Goal: Task Accomplishment & Management: Manage account settings

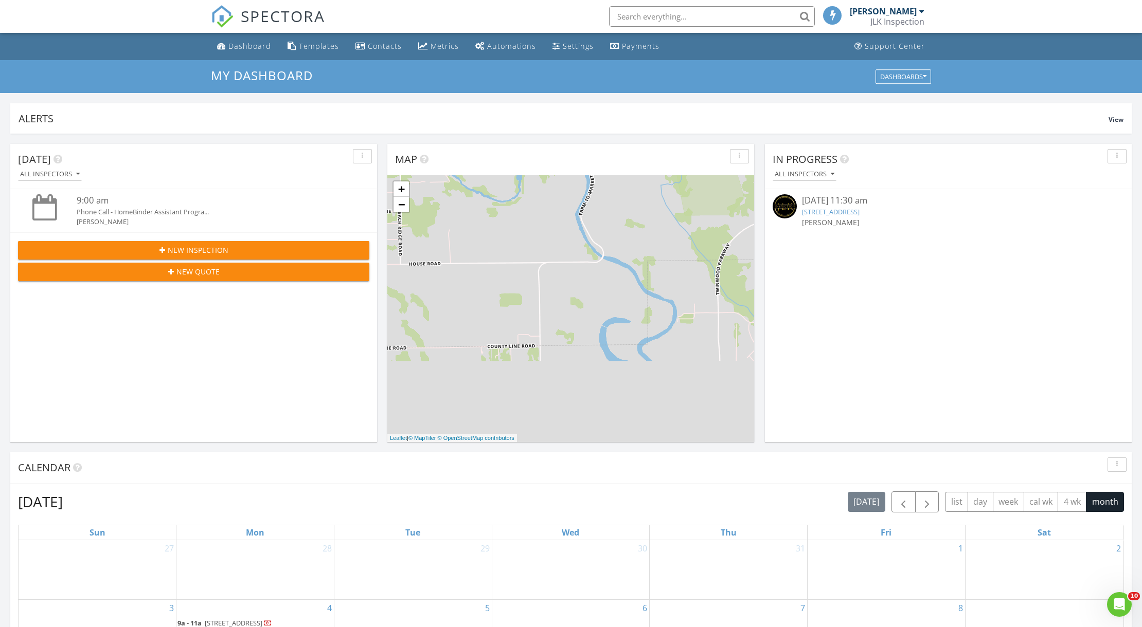
scroll to position [957, 1163]
click at [574, 46] on div "Settings" at bounding box center [578, 46] width 31 height 10
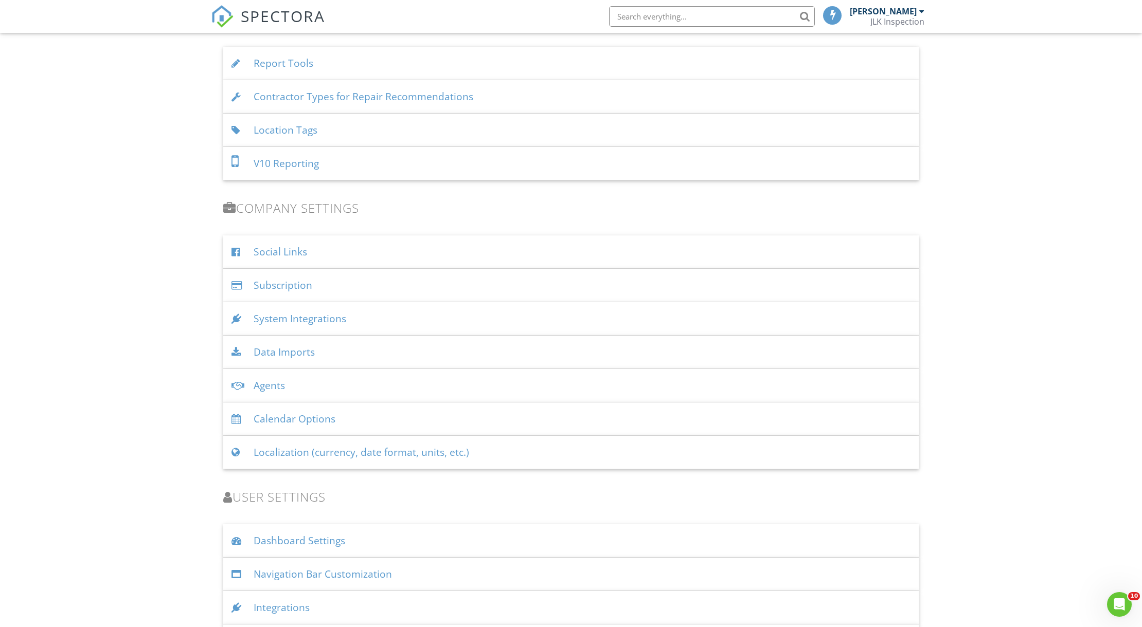
scroll to position [1124, 0]
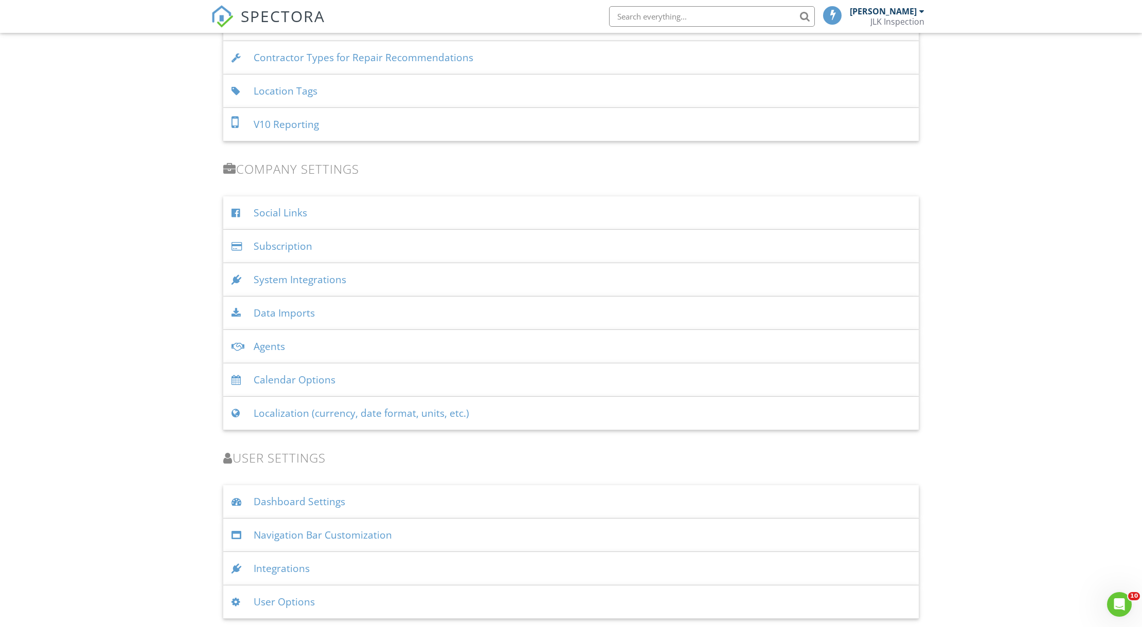
click at [303, 603] on div "User Options" at bounding box center [570, 602] width 695 height 33
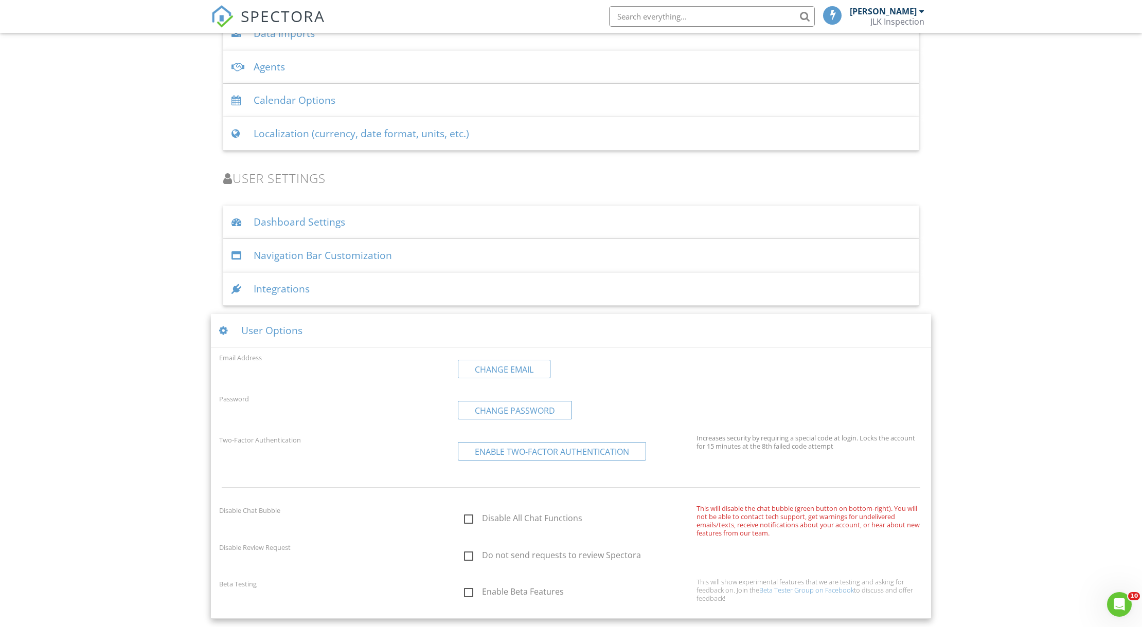
scroll to position [1290, 0]
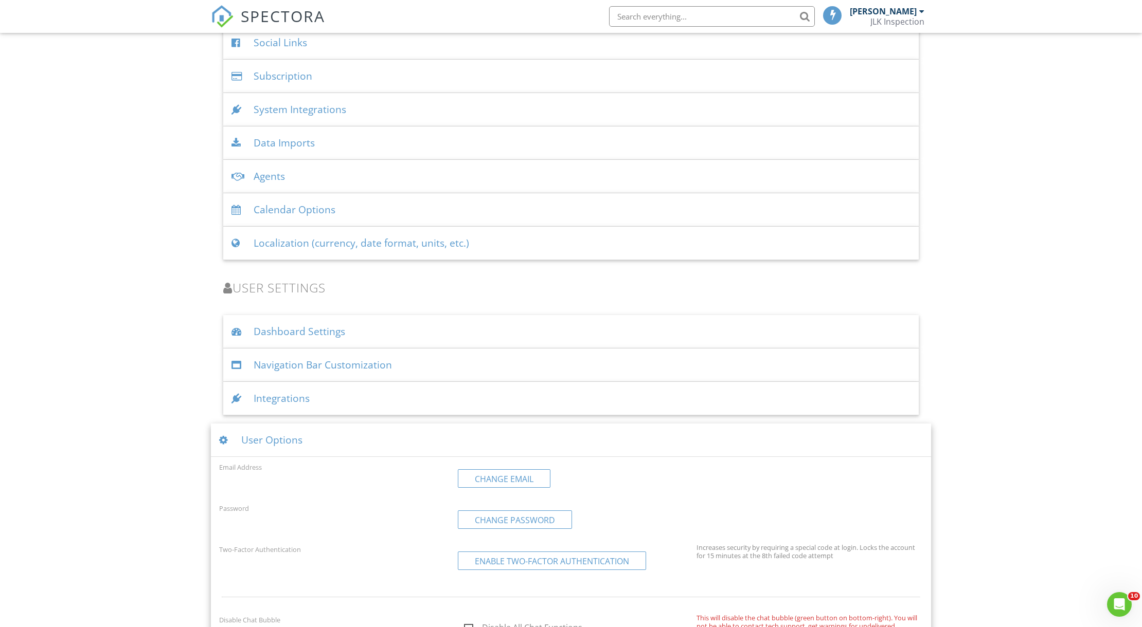
click at [346, 397] on div "Integrations" at bounding box center [570, 398] width 695 height 33
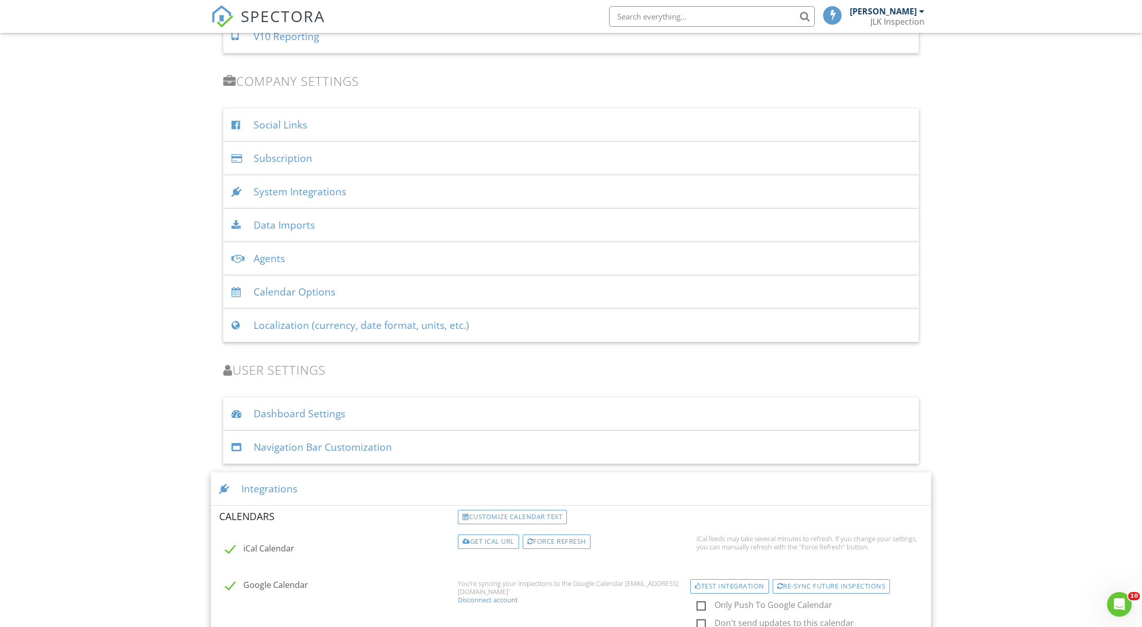
scroll to position [1173, 0]
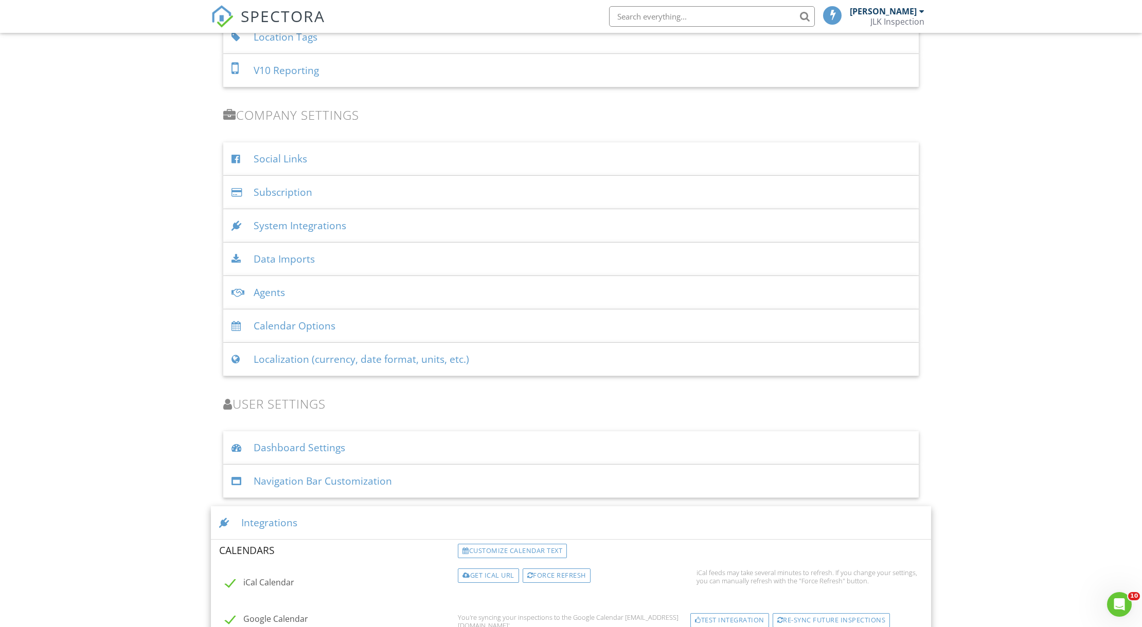
click at [444, 485] on div "Navigation Bar Customization" at bounding box center [570, 481] width 695 height 33
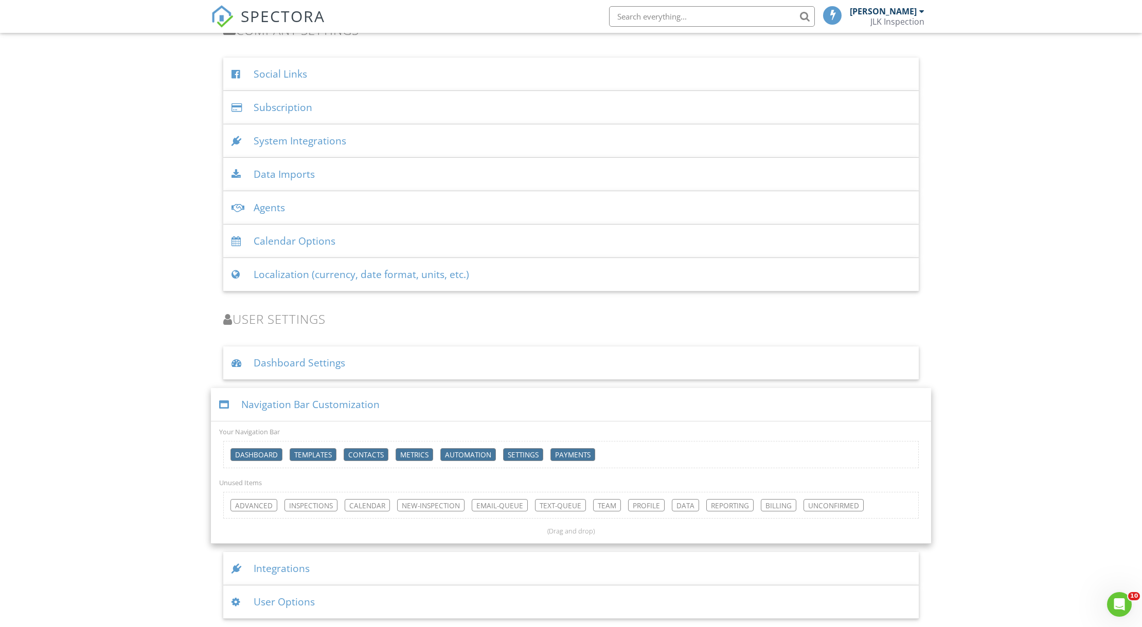
scroll to position [1150, 0]
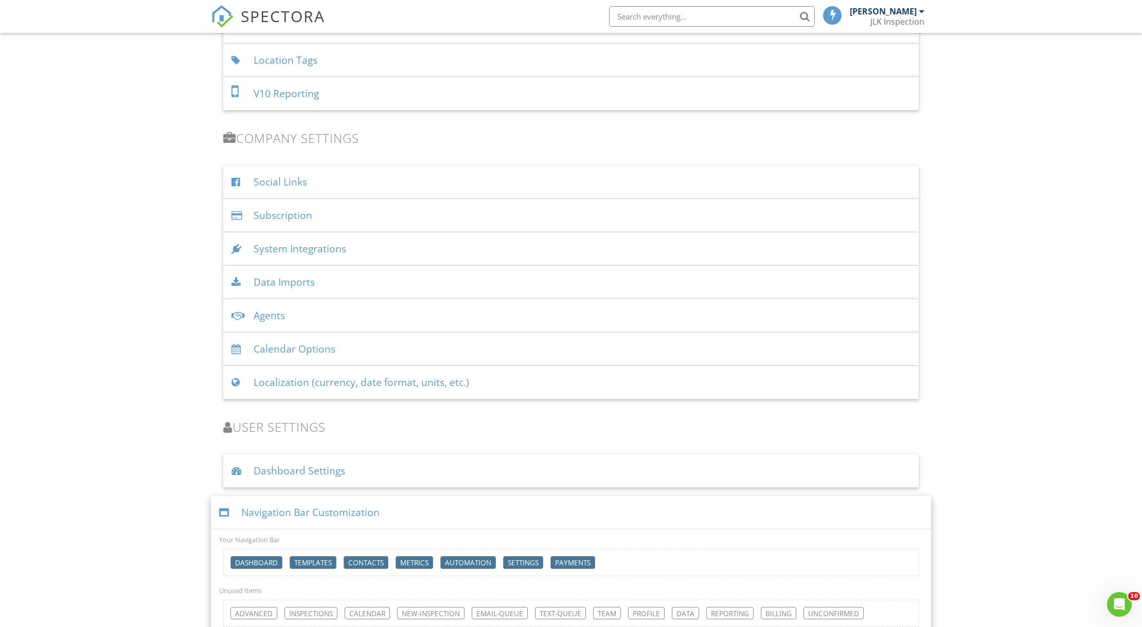
click at [424, 478] on div "Dashboard Settings" at bounding box center [570, 471] width 695 height 33
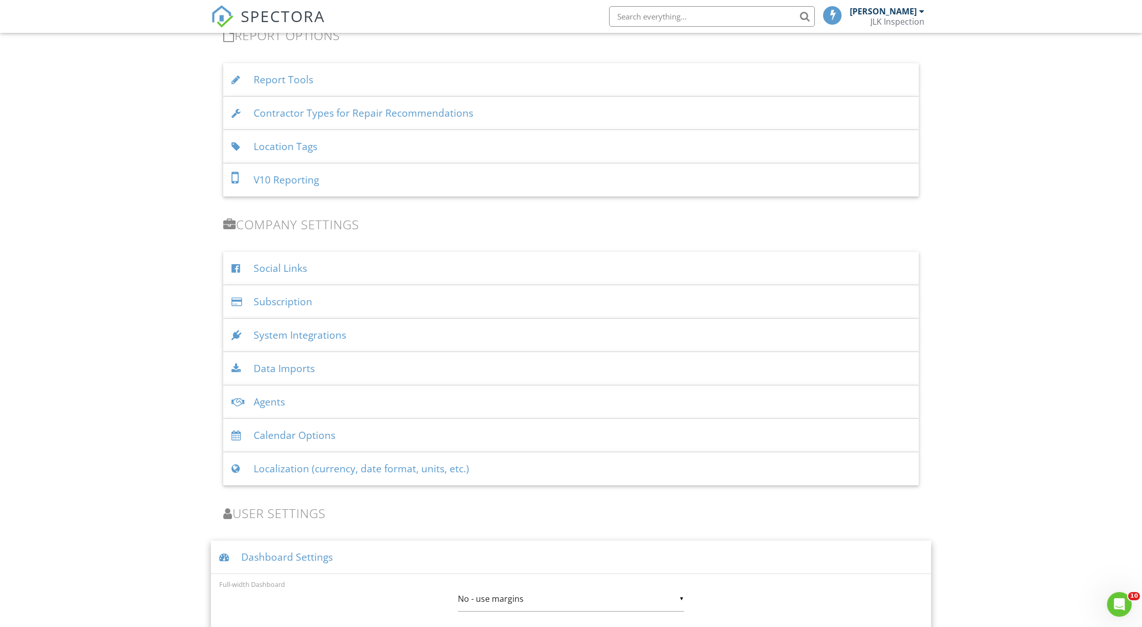
scroll to position [1037, 0]
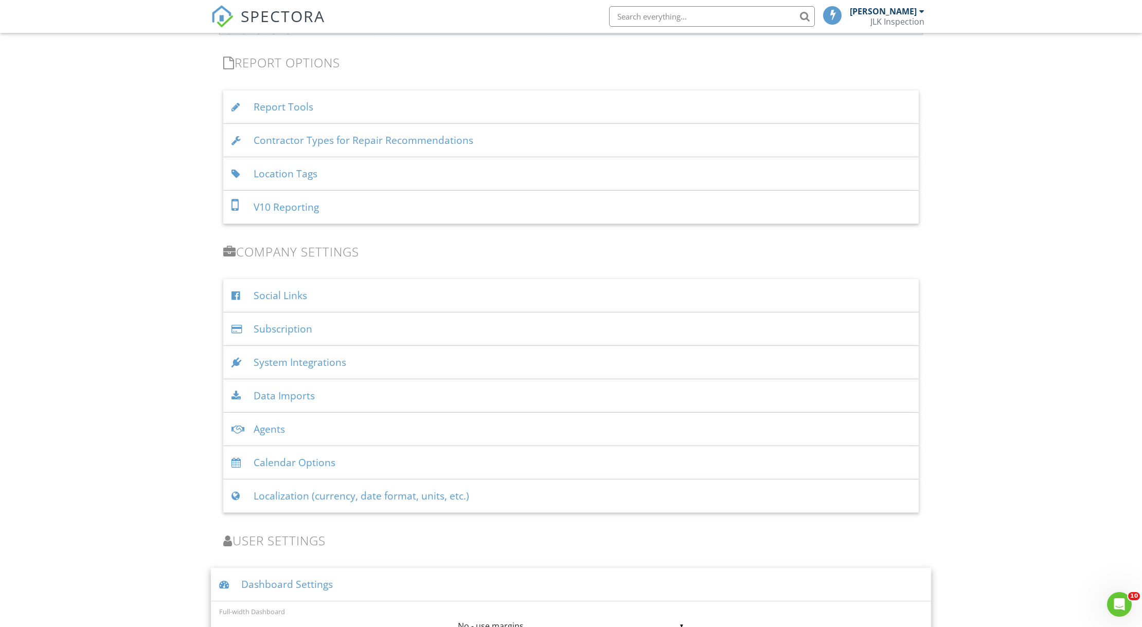
click at [418, 467] on div "Calendar Options" at bounding box center [570, 462] width 695 height 33
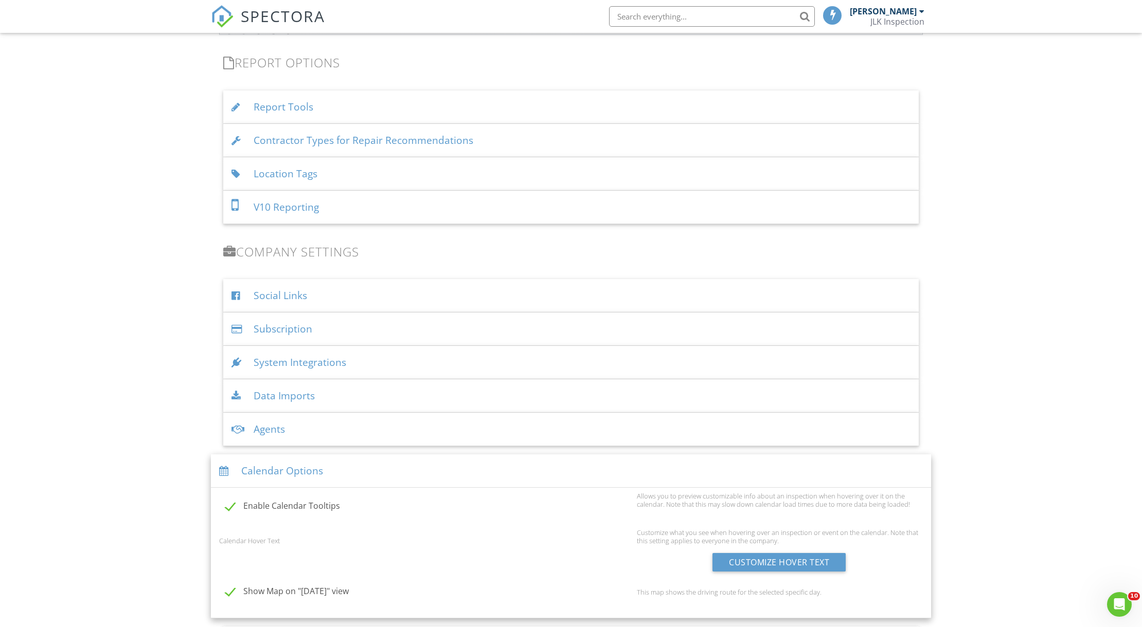
click at [418, 467] on div "Calendar Options" at bounding box center [571, 471] width 720 height 33
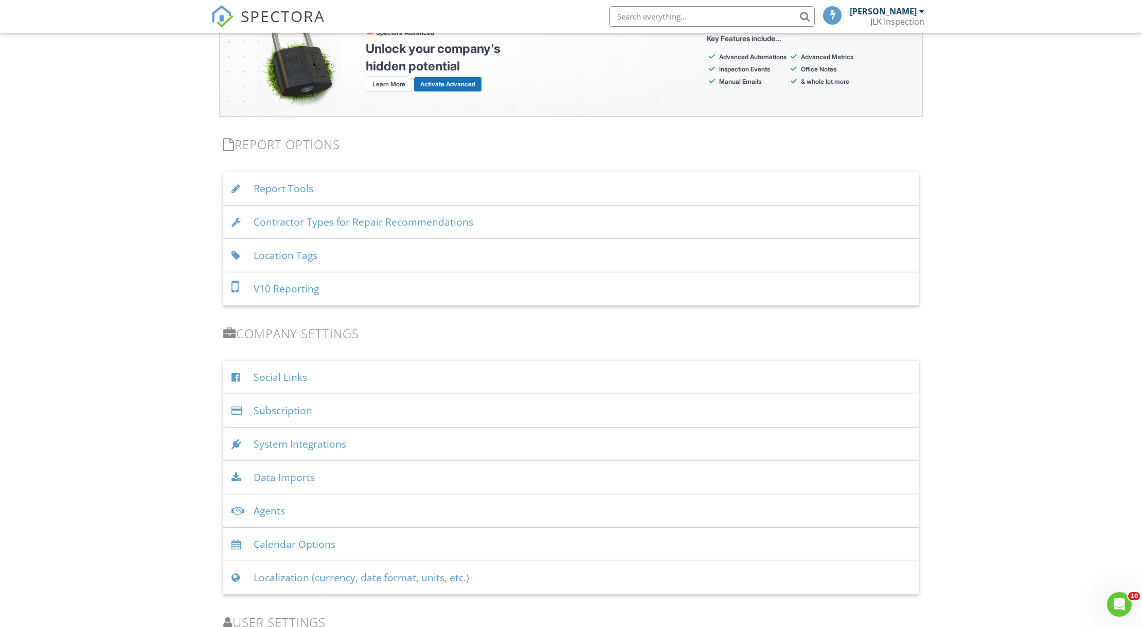
scroll to position [922, 0]
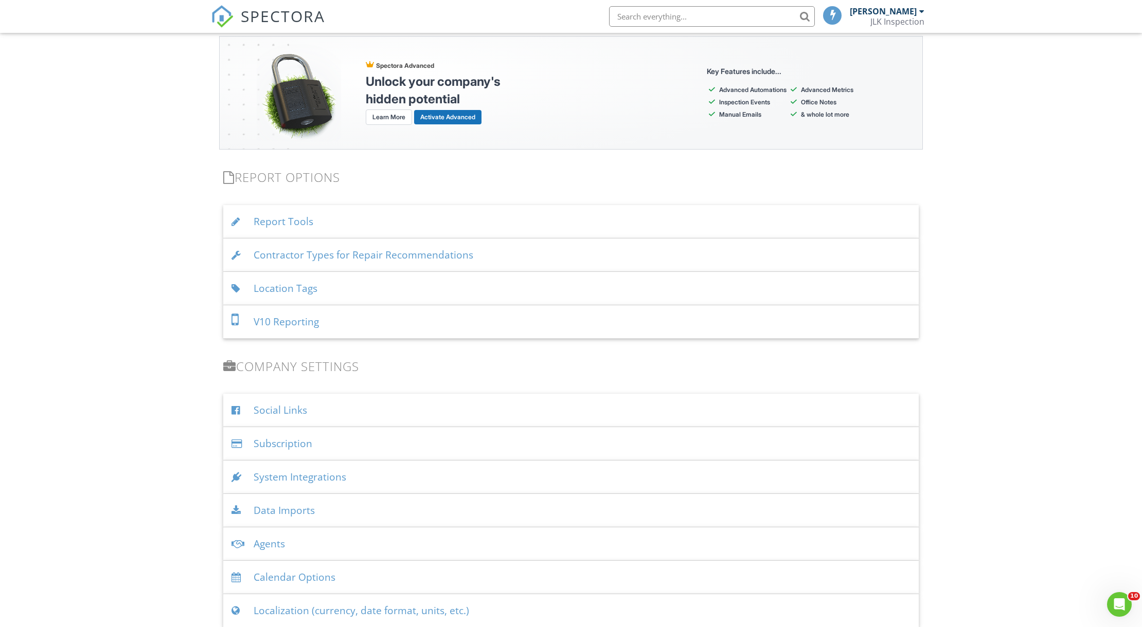
click at [406, 478] on div "System Integrations" at bounding box center [570, 477] width 695 height 33
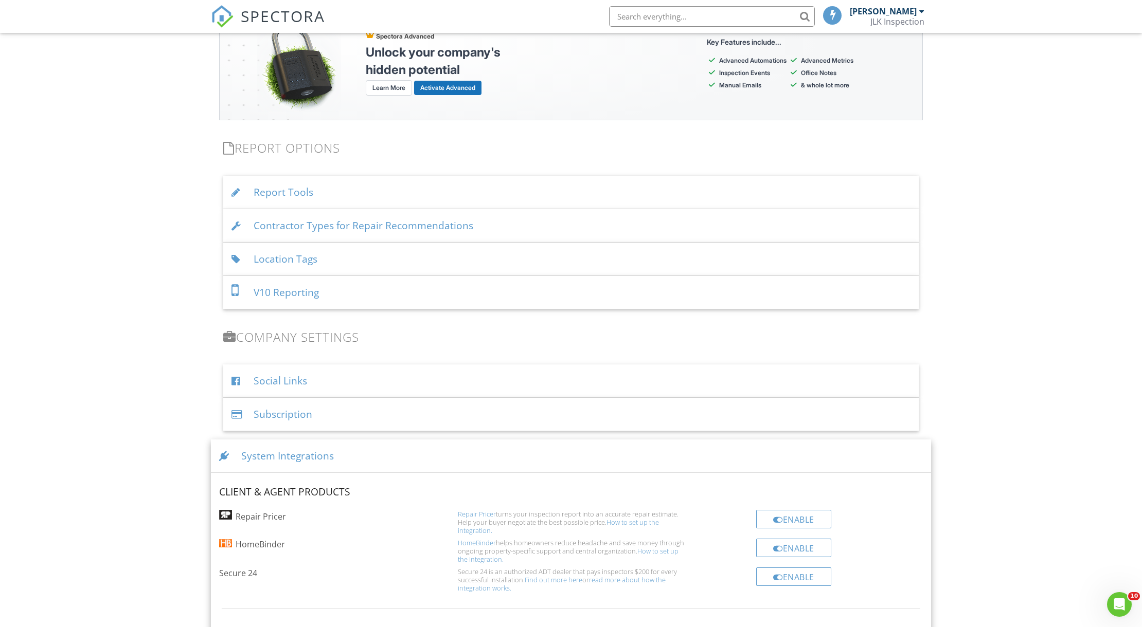
scroll to position [922, 0]
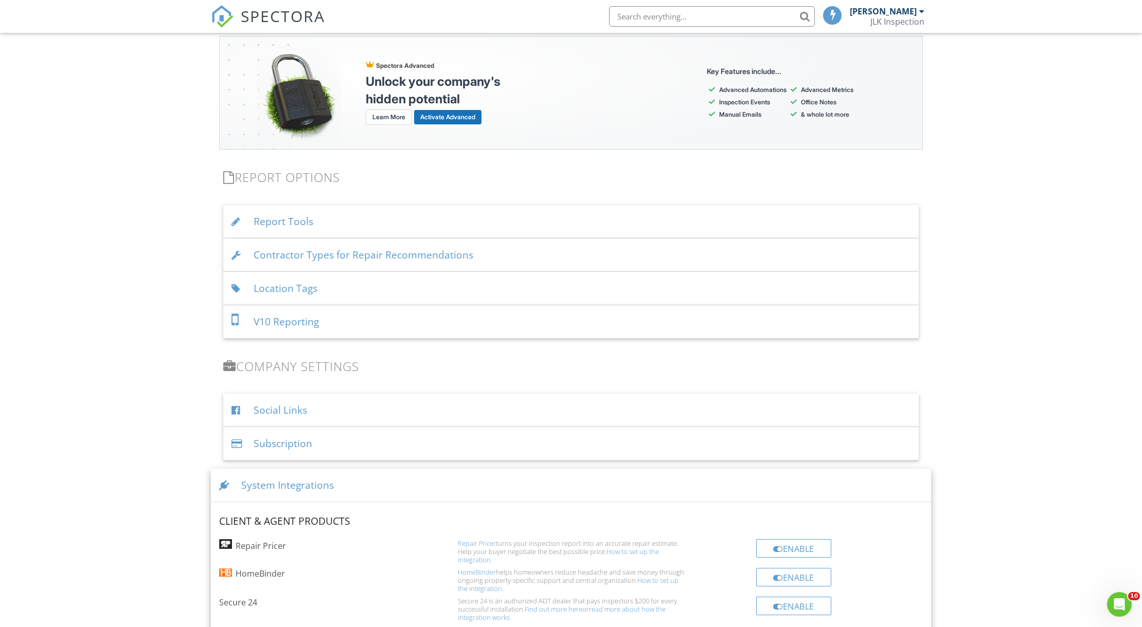
click at [543, 414] on div "Social Links" at bounding box center [570, 410] width 695 height 33
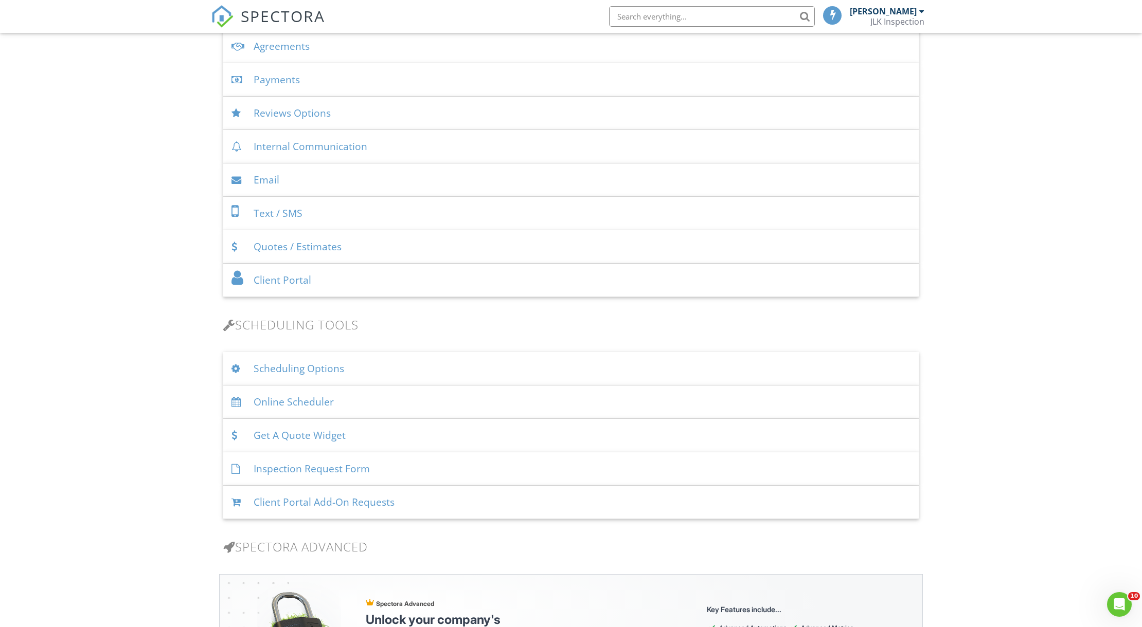
scroll to position [351, 0]
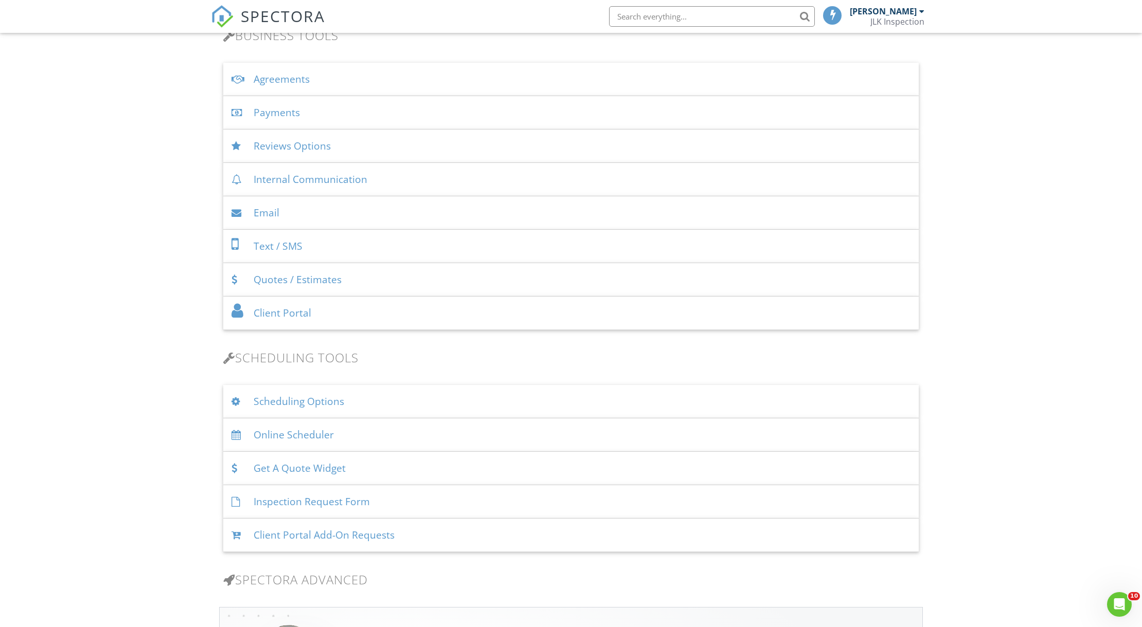
click at [461, 465] on div "Get A Quote Widget" at bounding box center [570, 468] width 695 height 33
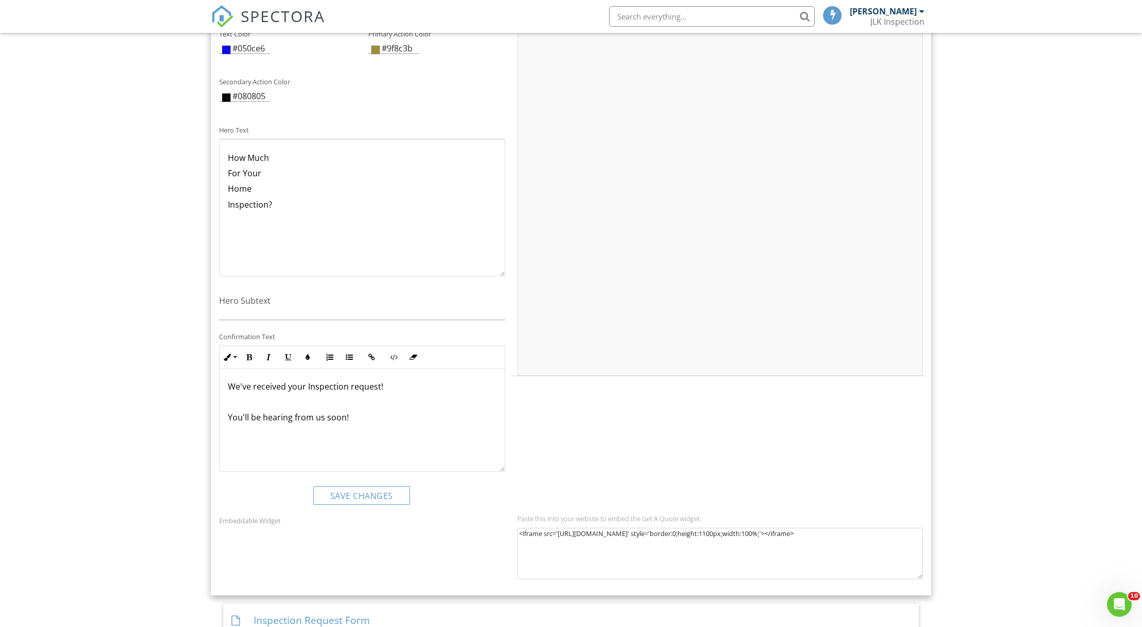
drag, startPoint x: 498, startPoint y: 240, endPoint x: 498, endPoint y: 276, distance: 36.0
click at [498, 276] on div "How Much For Your Home Inspection?" at bounding box center [362, 208] width 286 height 137
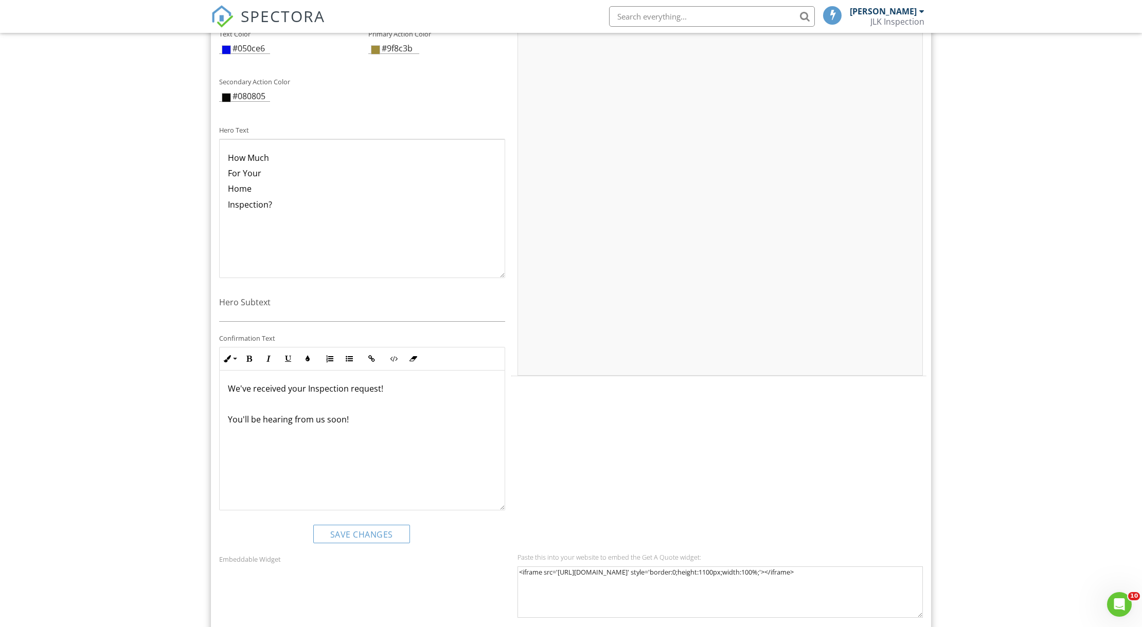
drag, startPoint x: 503, startPoint y: 468, endPoint x: 505, endPoint y: 517, distance: 48.9
click at [505, 511] on div "Confirmation Text Inline Style XLarge Large Normal Small Light Small/Light Bold…" at bounding box center [362, 429] width 298 height 164
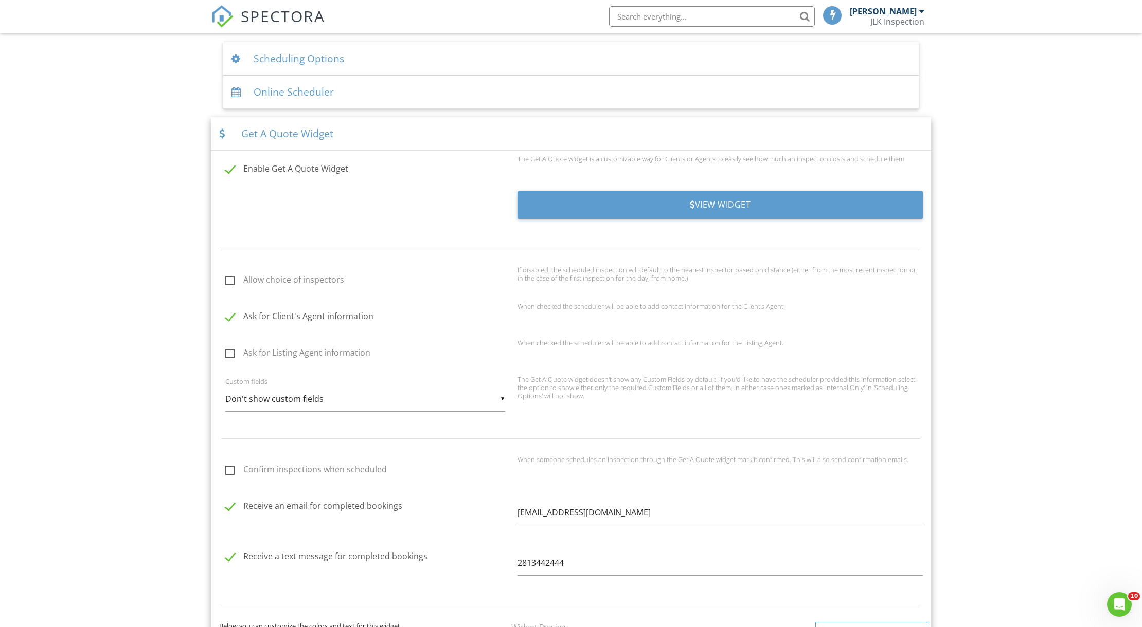
scroll to position [581, 0]
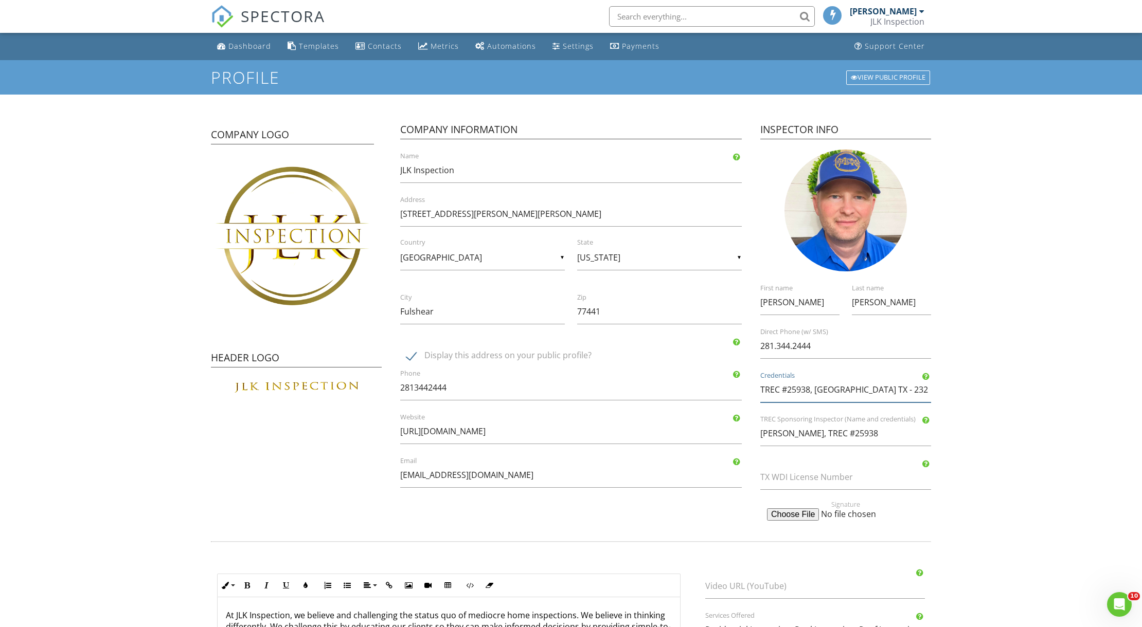
click at [888, 386] on input "TREC #25938, EDI TX - 232" at bounding box center [845, 389] width 171 height 25
drag, startPoint x: 761, startPoint y: 418, endPoint x: 916, endPoint y: 417, distance: 155.3
click at [916, 417] on label "TREC Sponsoring Inspector (Name and credentials)" at bounding box center [851, 419] width 183 height 9
click at [868, 455] on div "Signature" at bounding box center [845, 395] width 183 height 227
click at [874, 389] on input "TREC #25938, [GEOGRAPHIC_DATA] TX - 232" at bounding box center [845, 389] width 171 height 25
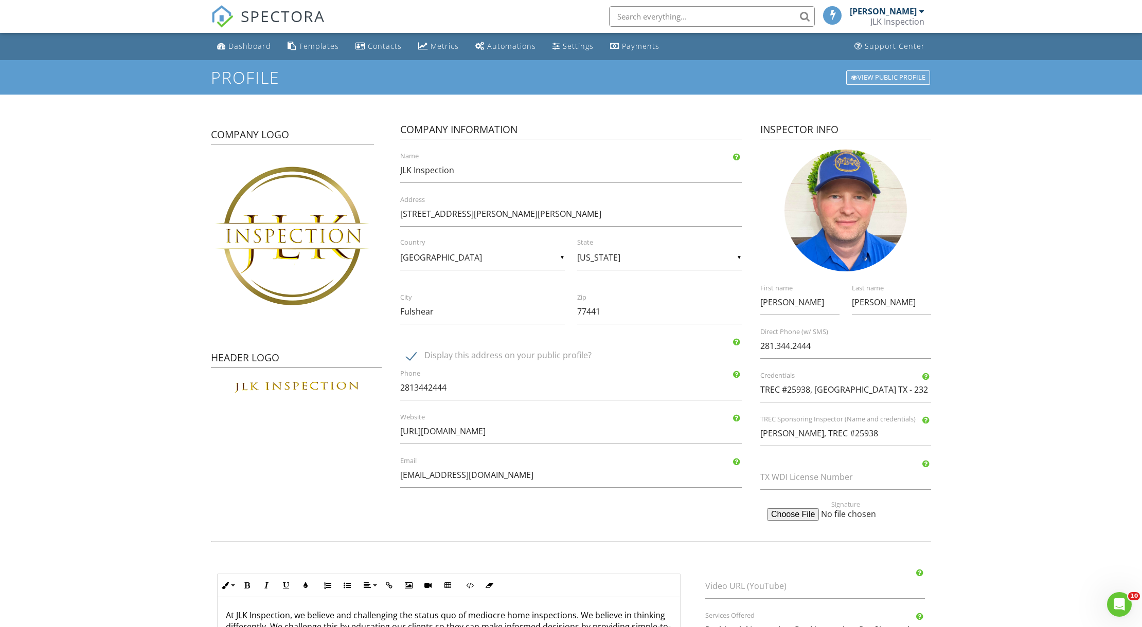
click at [891, 76] on div "View Public Profile" at bounding box center [888, 77] width 84 height 14
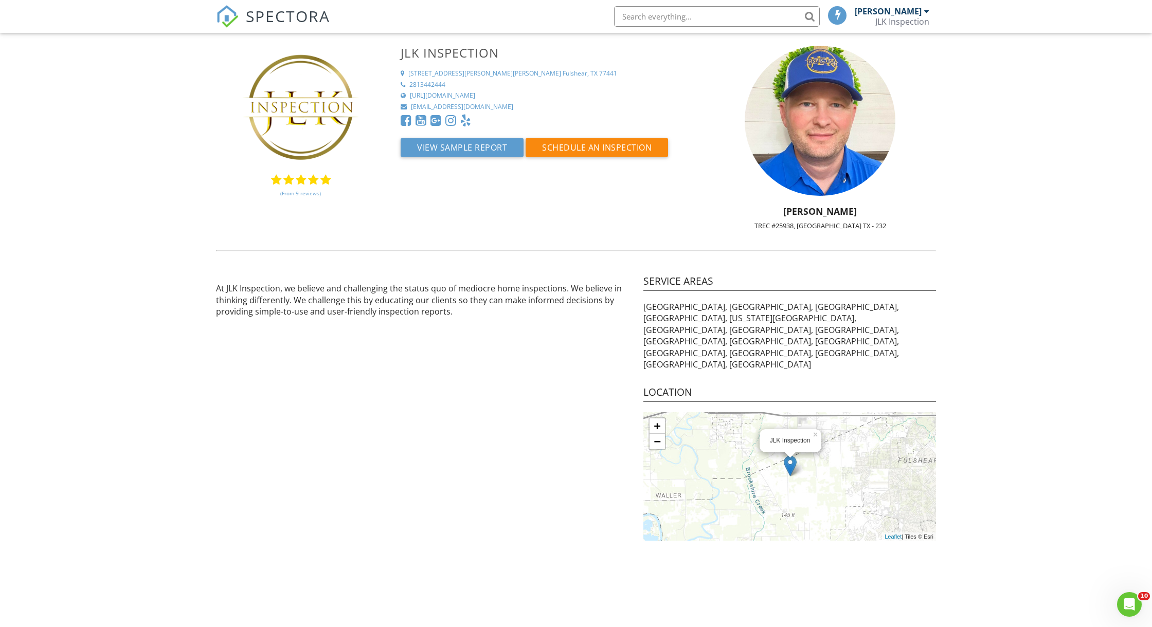
click at [296, 194] on link "(From 9 reviews)" at bounding box center [300, 193] width 41 height 17
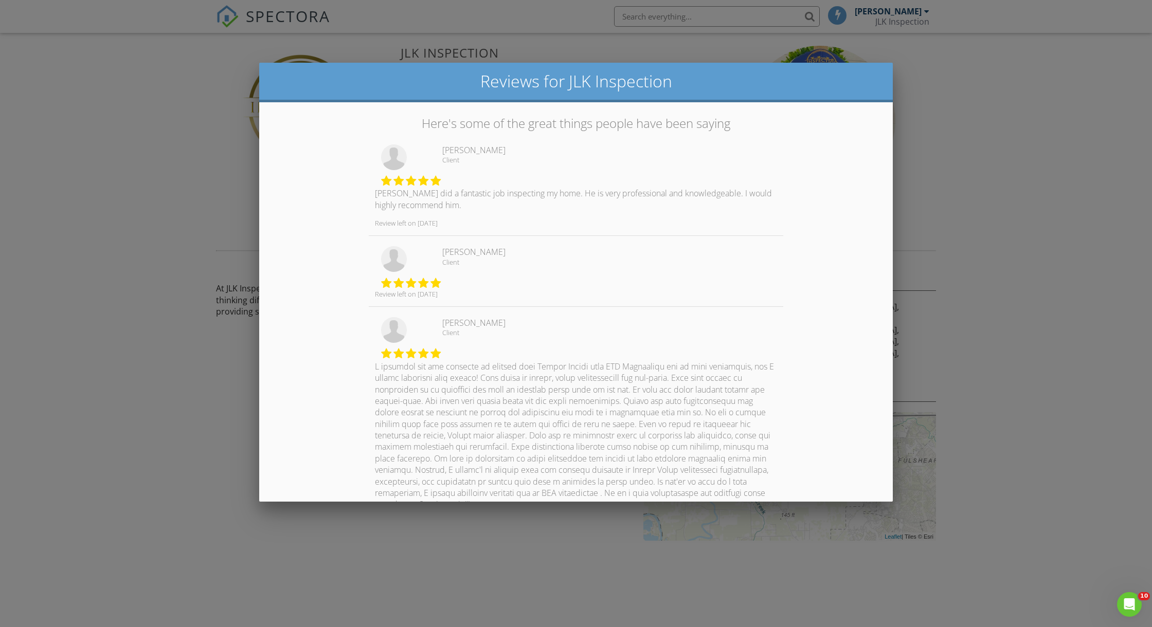
click at [170, 175] on div at bounding box center [576, 341] width 1152 height 784
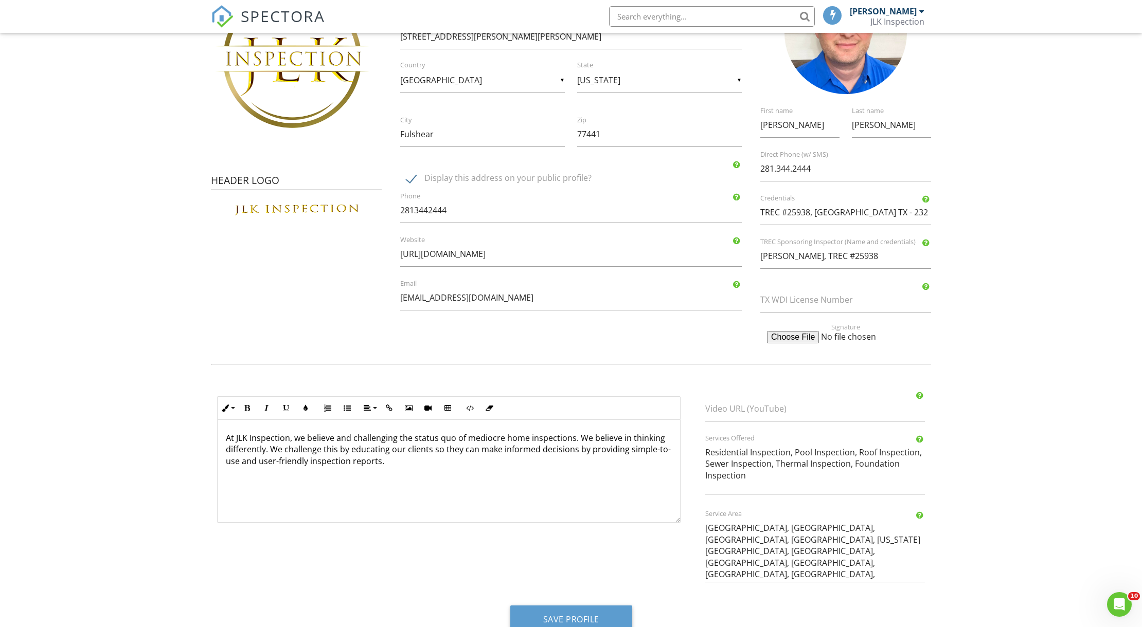
scroll to position [204, 0]
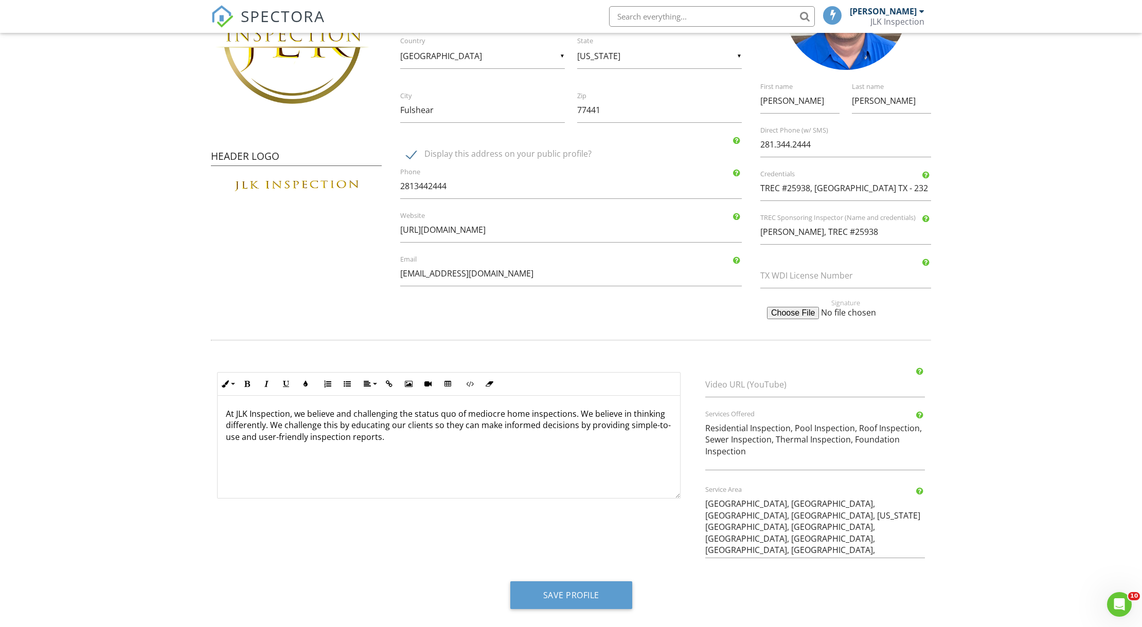
click at [411, 479] on div "At JLK Inspection, we believe and challenging the status quo of mediocre home i…" at bounding box center [449, 447] width 462 height 103
